Goal: Task Accomplishment & Management: Manage account settings

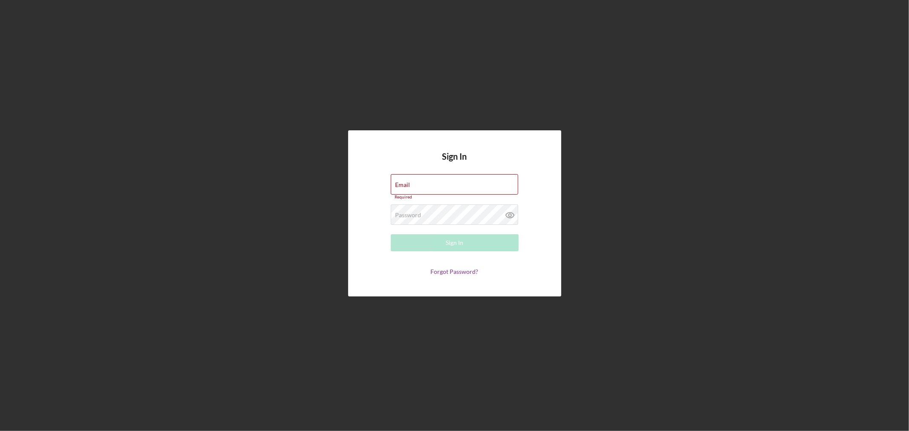
type input "[EMAIL_ADDRESS][DOMAIN_NAME]"
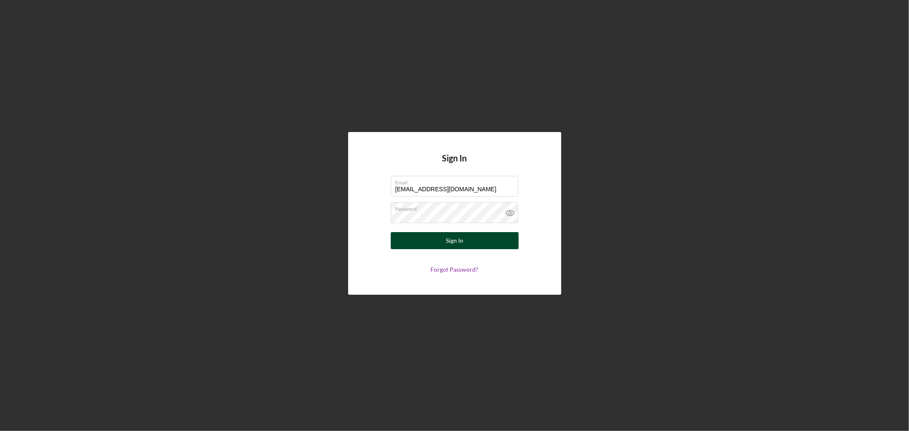
click at [473, 242] on button "Sign In" at bounding box center [455, 240] width 128 height 17
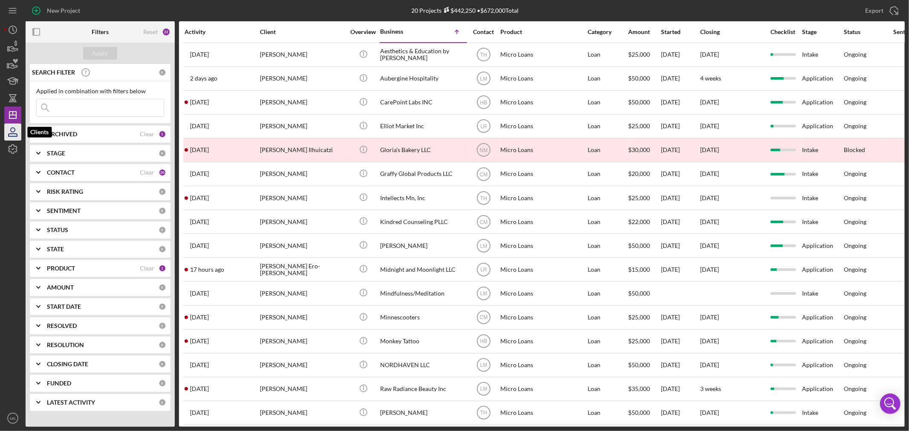
click at [14, 134] on icon "button" at bounding box center [13, 135] width 9 height 3
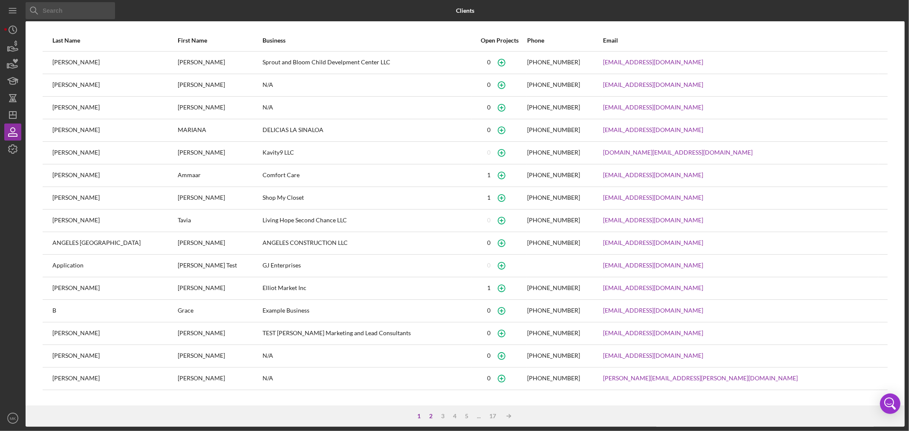
click at [432, 415] on div "2" at bounding box center [431, 416] width 12 height 7
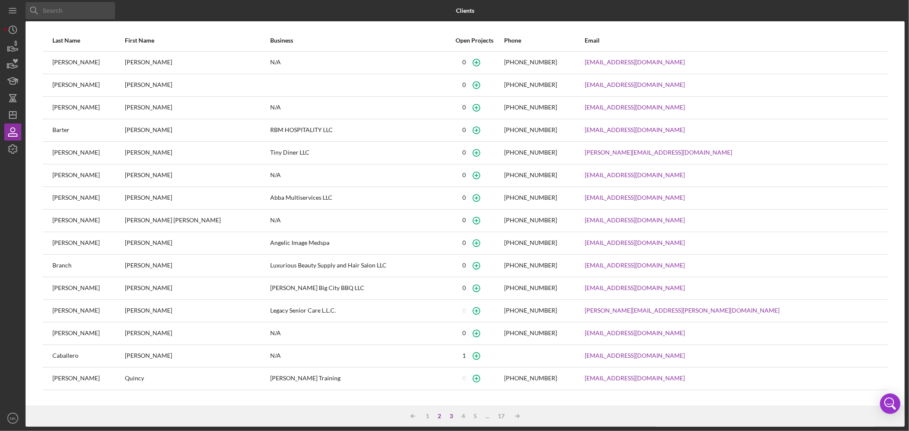
click at [454, 416] on div "3" at bounding box center [451, 416] width 12 height 7
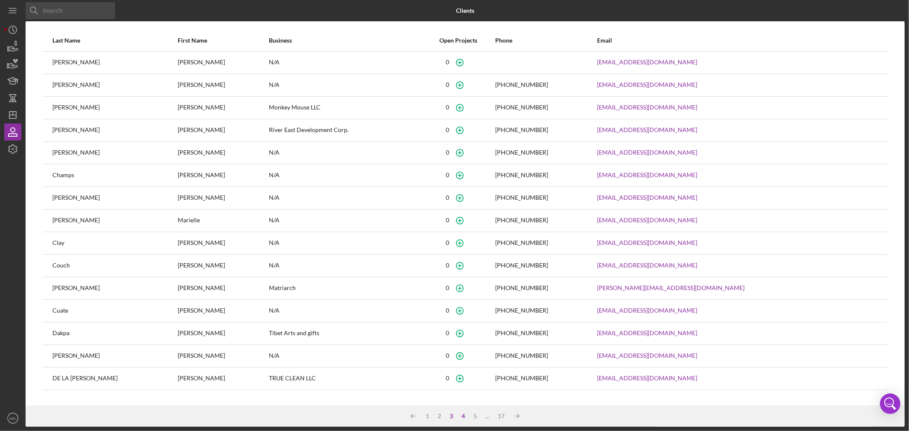
click at [465, 416] on div "4" at bounding box center [463, 416] width 12 height 7
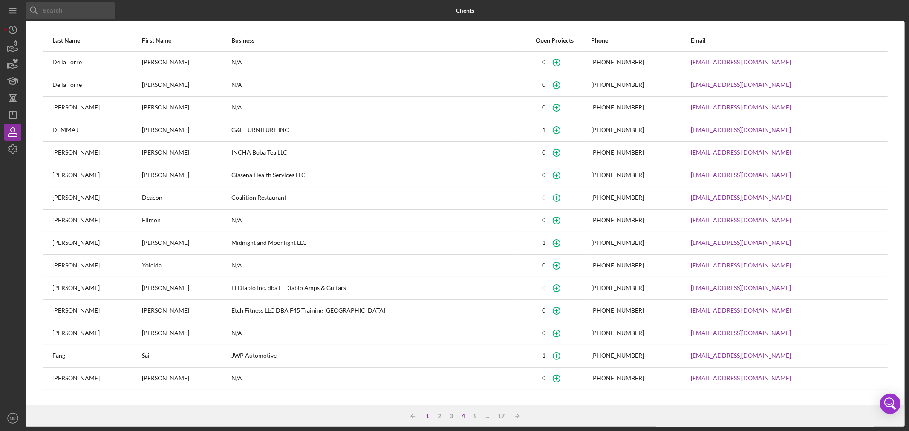
click at [429, 414] on div "1" at bounding box center [427, 416] width 12 height 7
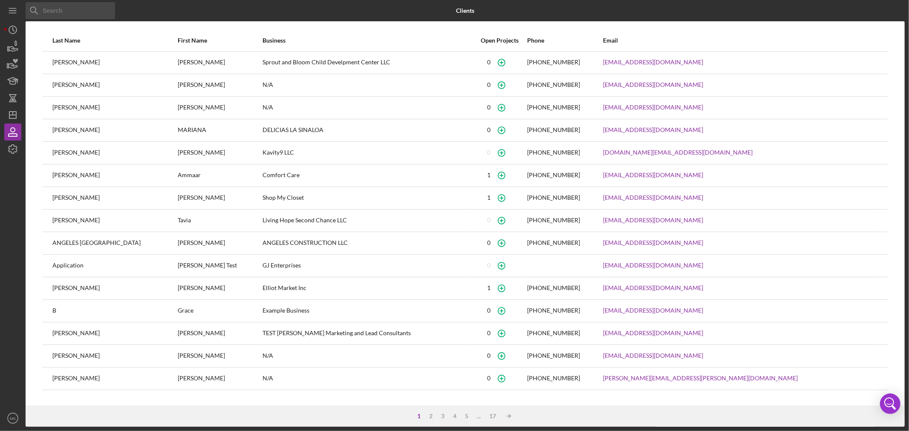
click at [73, 12] on input at bounding box center [70, 10] width 89 height 17
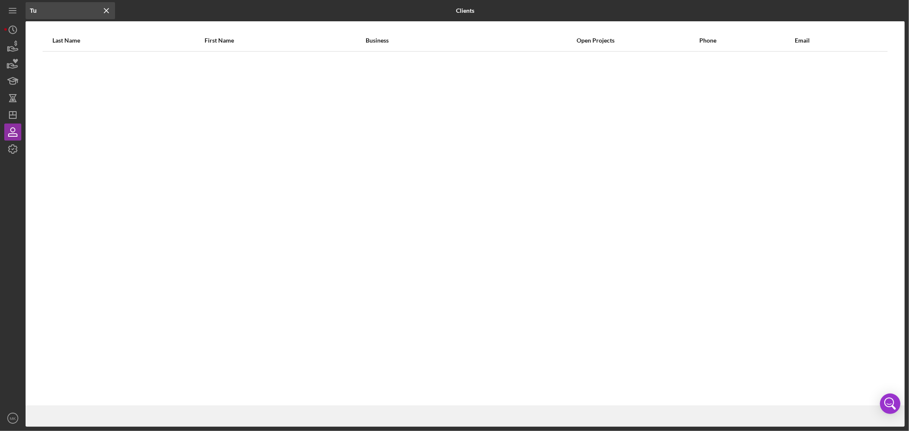
type input "T"
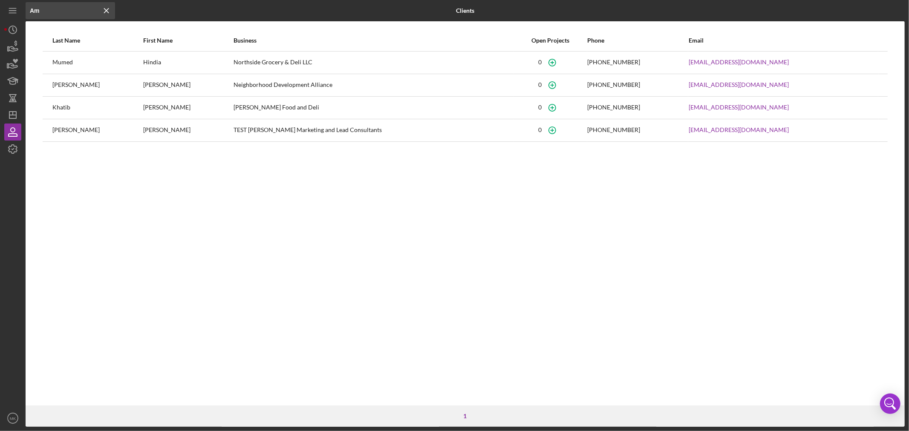
type input "A"
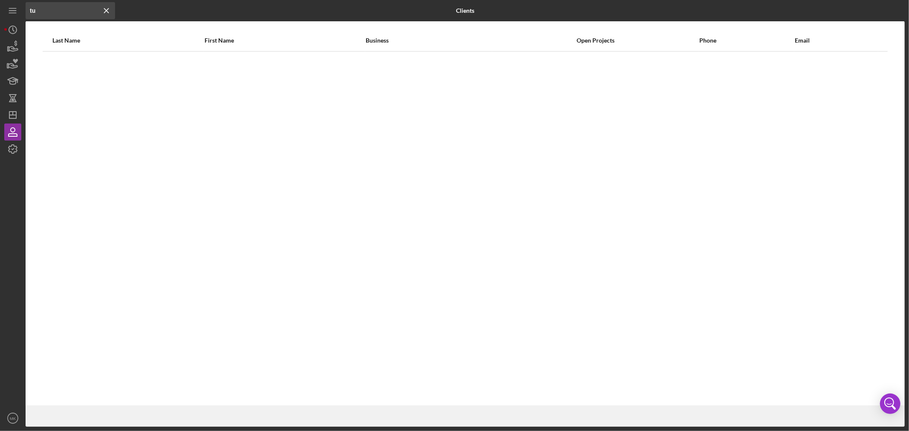
type input "t"
